Goal: Transaction & Acquisition: Purchase product/service

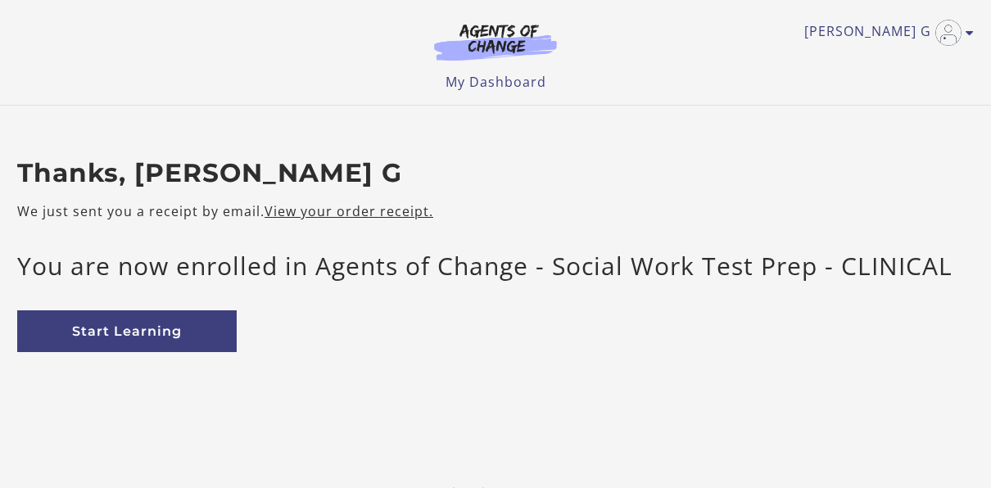
click at [98, 365] on div "Thanks, [PERSON_NAME] G We just sent you a receipt by email. View your order re…" at bounding box center [495, 268] width 983 height 220
click at [101, 330] on link "Start Learning" at bounding box center [127, 332] width 220 height 42
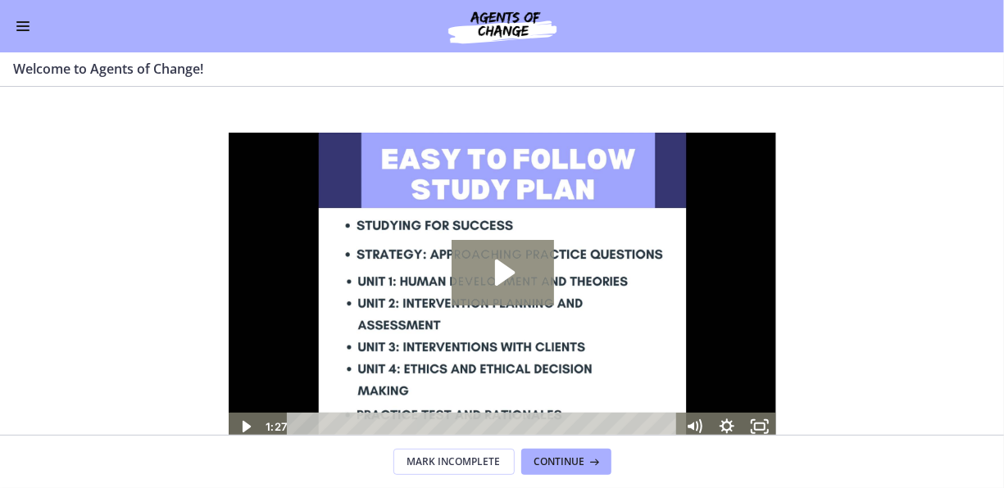
click at [506, 271] on icon "Play Video: c1o6hcmjueu5qasqsu00.mp4" at bounding box center [504, 272] width 20 height 26
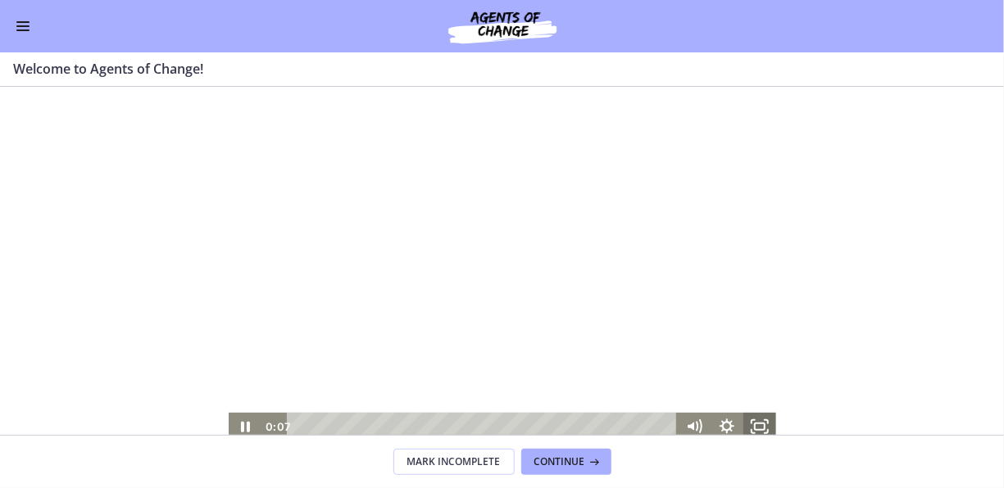
drag, startPoint x: 759, startPoint y: 420, endPoint x: 1022, endPoint y: 612, distance: 326.1
click at [759, 420] on icon "Fullscreen" at bounding box center [758, 426] width 33 height 28
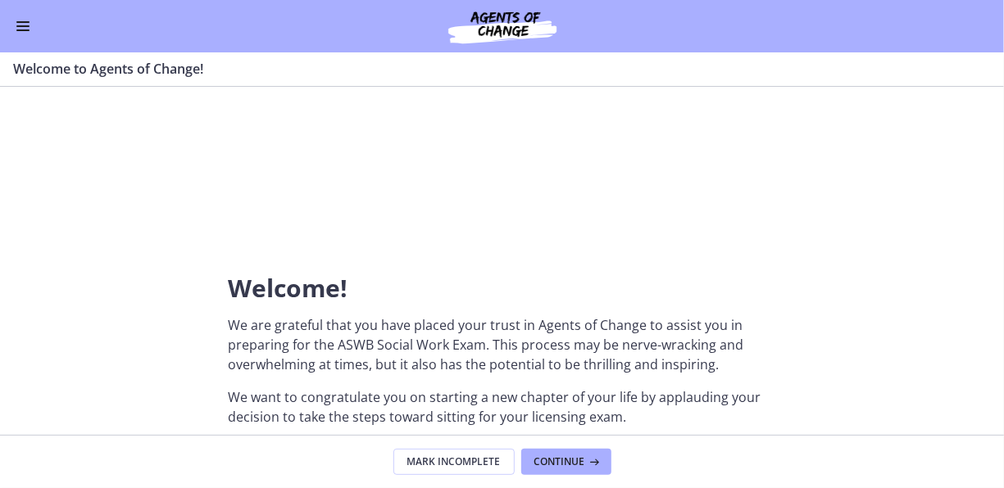
scroll to position [246, 0]
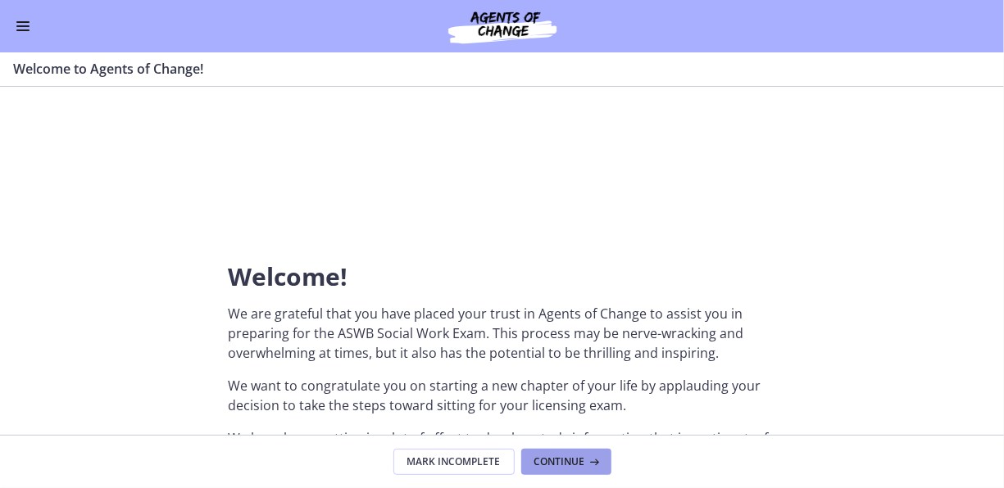
click at [573, 460] on span "Continue" at bounding box center [559, 462] width 51 height 13
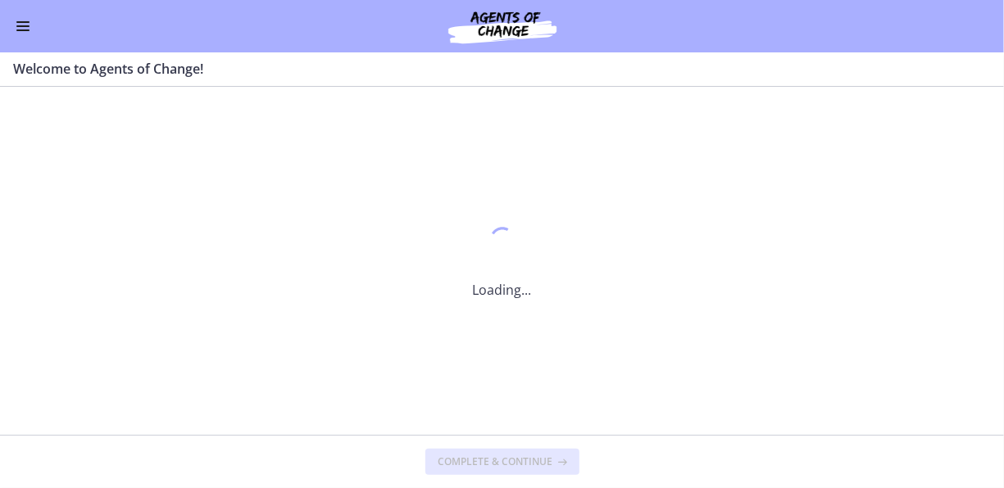
scroll to position [0, 0]
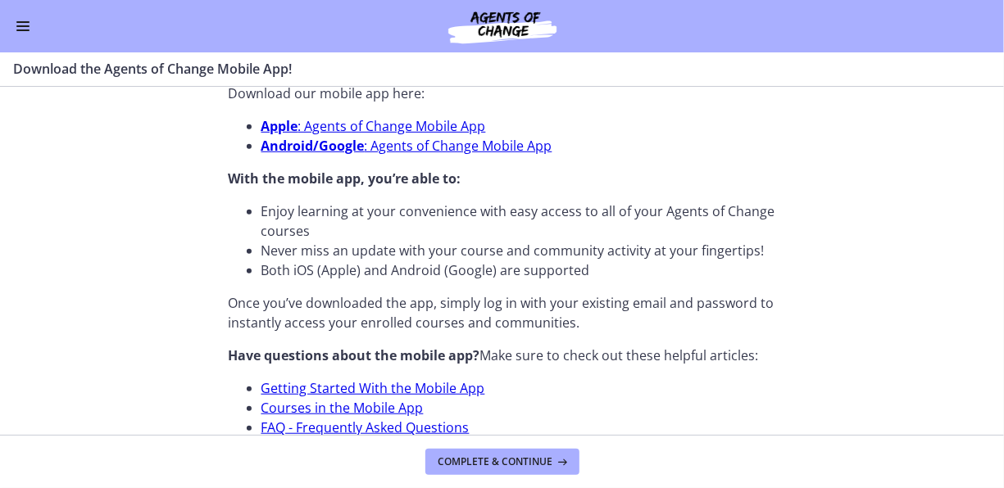
scroll to position [654, 0]
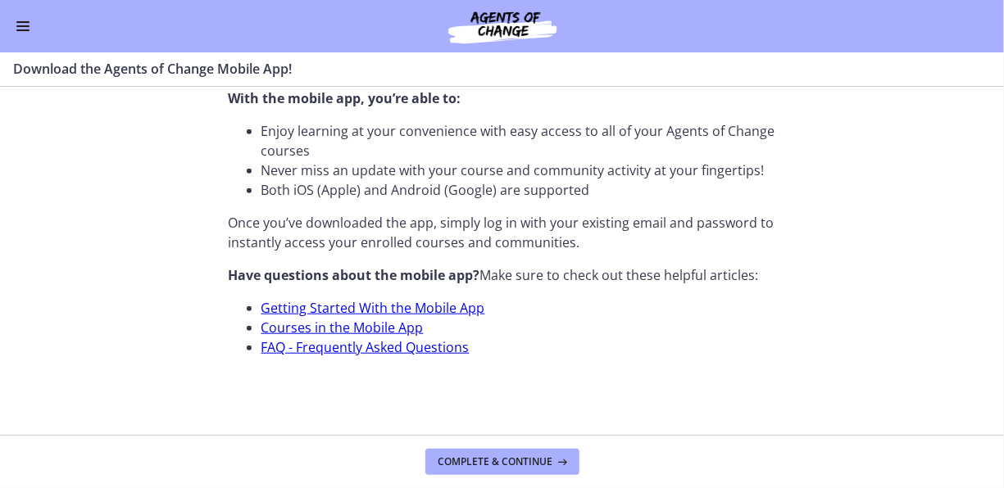
click at [501, 438] on footer "Complete & continue" at bounding box center [502, 461] width 1004 height 53
click at [502, 454] on button "Complete & continue" at bounding box center [502, 462] width 154 height 26
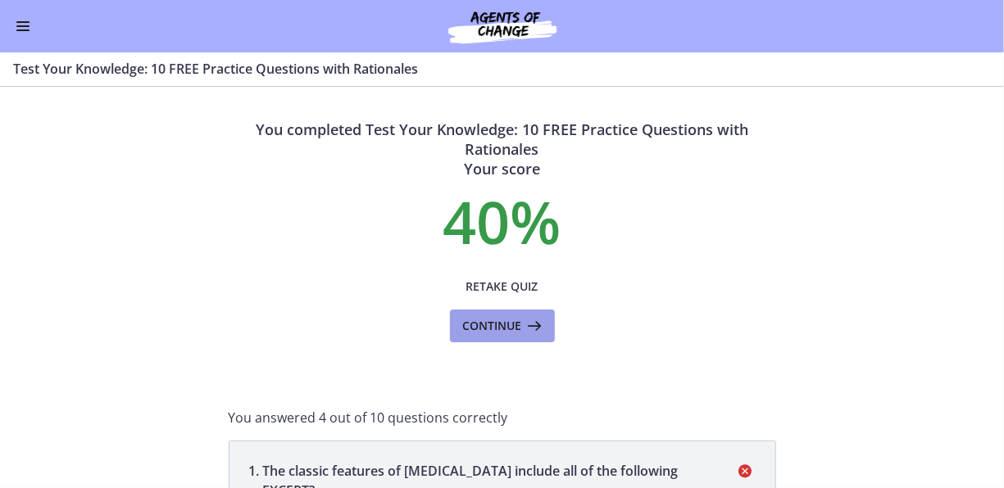
click at [508, 318] on span "Continue" at bounding box center [492, 326] width 59 height 20
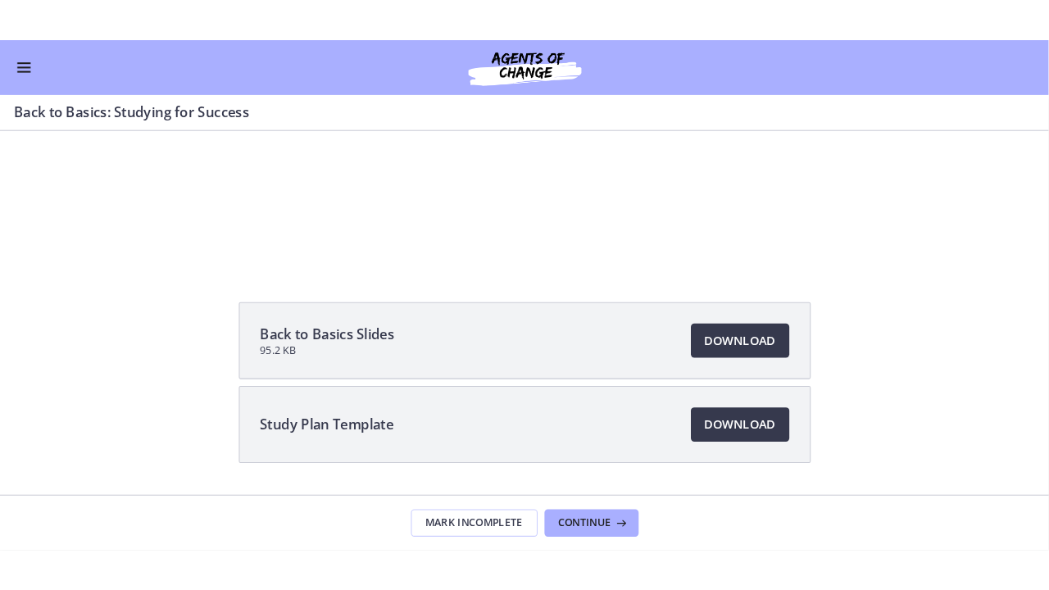
scroll to position [164, 0]
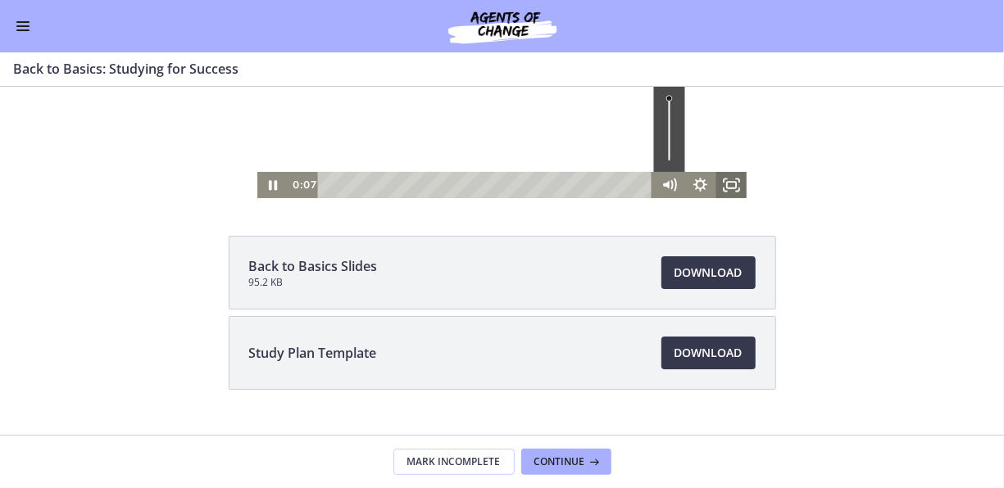
click at [732, 189] on icon "Fullscreen" at bounding box center [730, 186] width 31 height 26
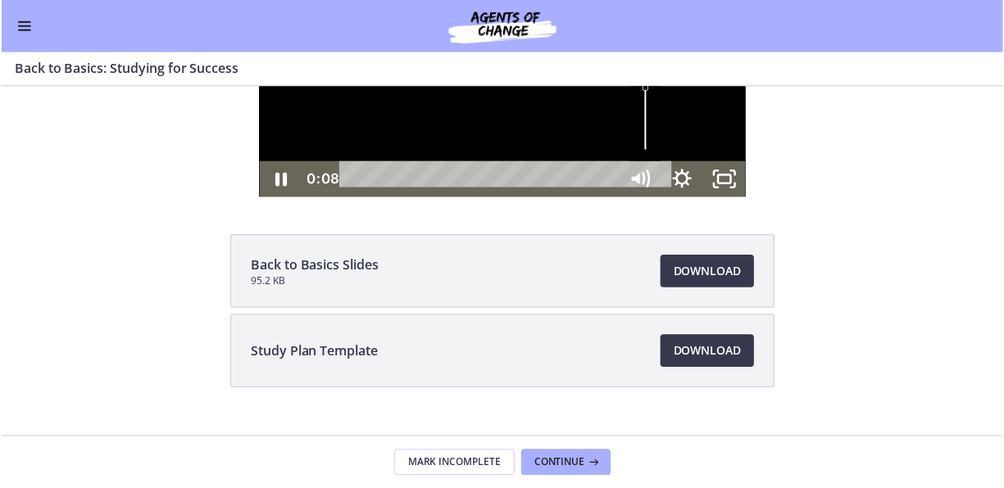
scroll to position [0, 0]
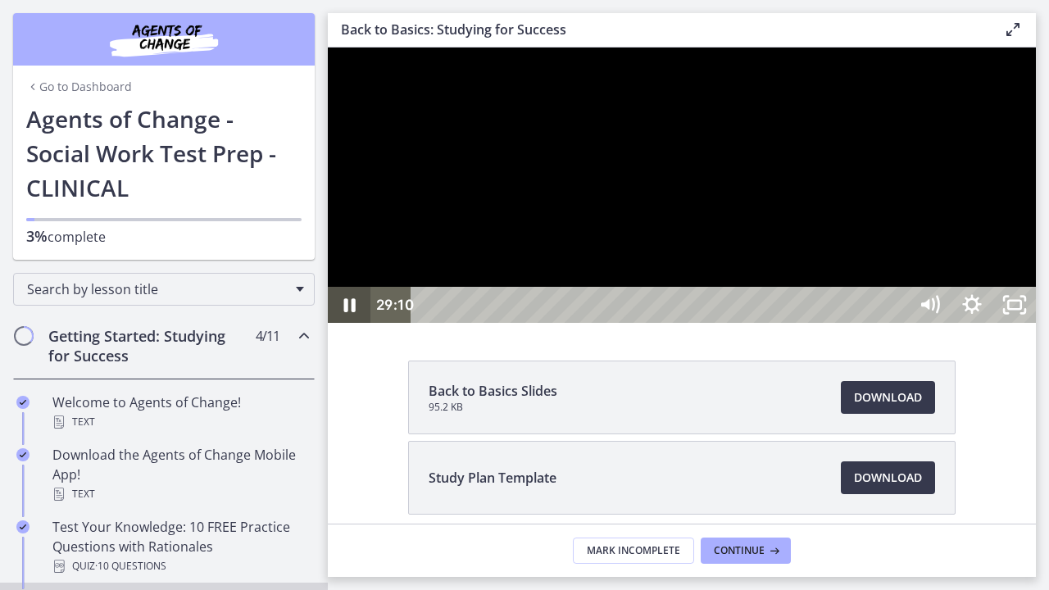
click at [345, 312] on icon "Pause" at bounding box center [349, 305] width 11 height 14
click at [342, 327] on icon "Play Video" at bounding box center [350, 304] width 51 height 43
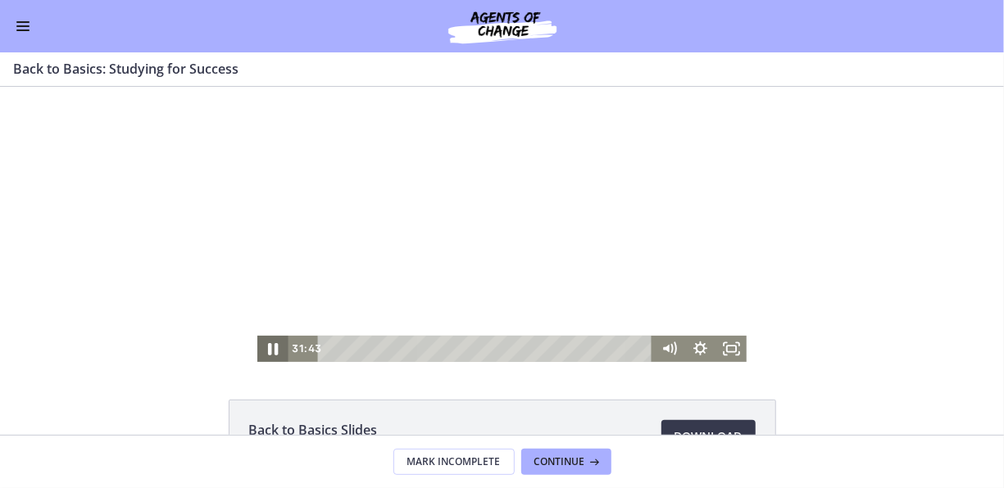
click at [270, 348] on icon "Pause" at bounding box center [273, 348] width 10 height 12
